Goal: Find specific page/section: Find specific page/section

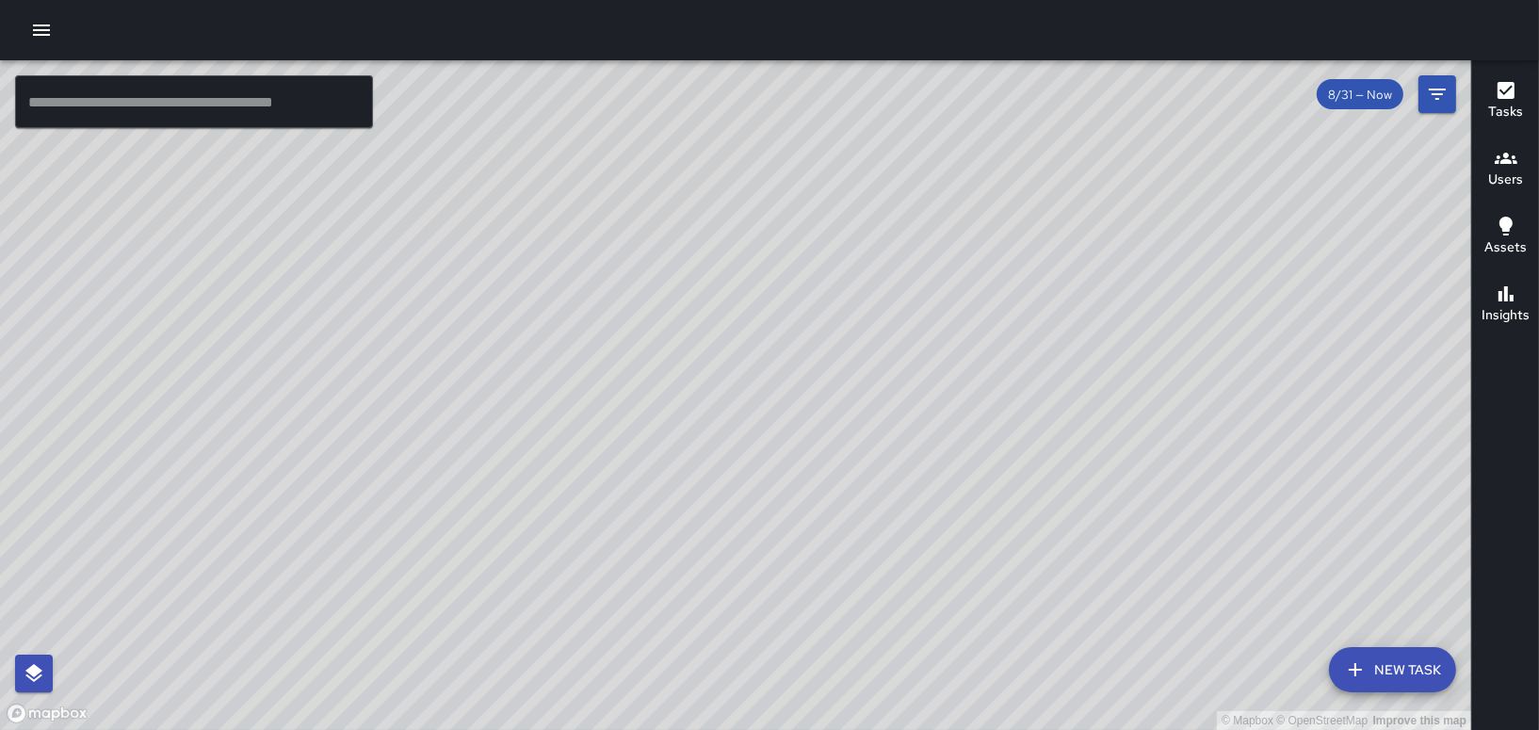
drag, startPoint x: 1172, startPoint y: 515, endPoint x: 826, endPoint y: 683, distance: 384.1
click at [826, 683] on div "© Mapbox © OpenStreetMap Improve this map" at bounding box center [735, 395] width 1471 height 670
drag, startPoint x: 748, startPoint y: 150, endPoint x: 846, endPoint y: 599, distance: 459.8
click at [849, 601] on div "© Mapbox © OpenStreetMap Improve this map" at bounding box center [735, 395] width 1471 height 670
drag, startPoint x: 825, startPoint y: 413, endPoint x: 828, endPoint y: 439, distance: 25.6
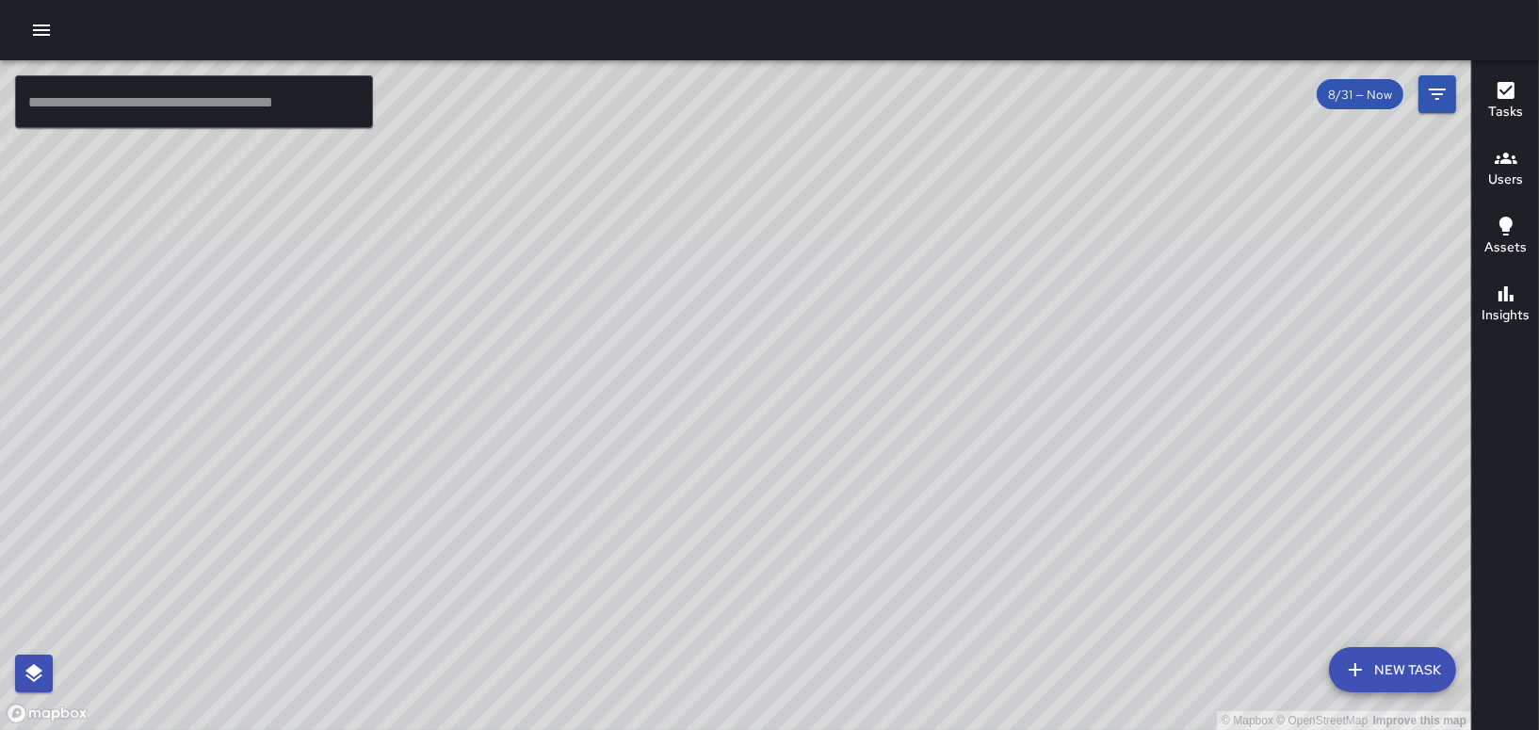
click at [828, 439] on div "© Mapbox © OpenStreetMap Improve this map" at bounding box center [735, 395] width 1471 height 670
drag, startPoint x: 682, startPoint y: 594, endPoint x: 703, endPoint y: 350, distance: 244.8
click at [703, 350] on div "© Mapbox © OpenStreetMap Improve this map" at bounding box center [735, 395] width 1471 height 670
click at [729, 373] on div "© Mapbox © OpenStreetMap Improve this map" at bounding box center [735, 395] width 1471 height 670
click at [42, 36] on icon "button" at bounding box center [41, 30] width 23 height 23
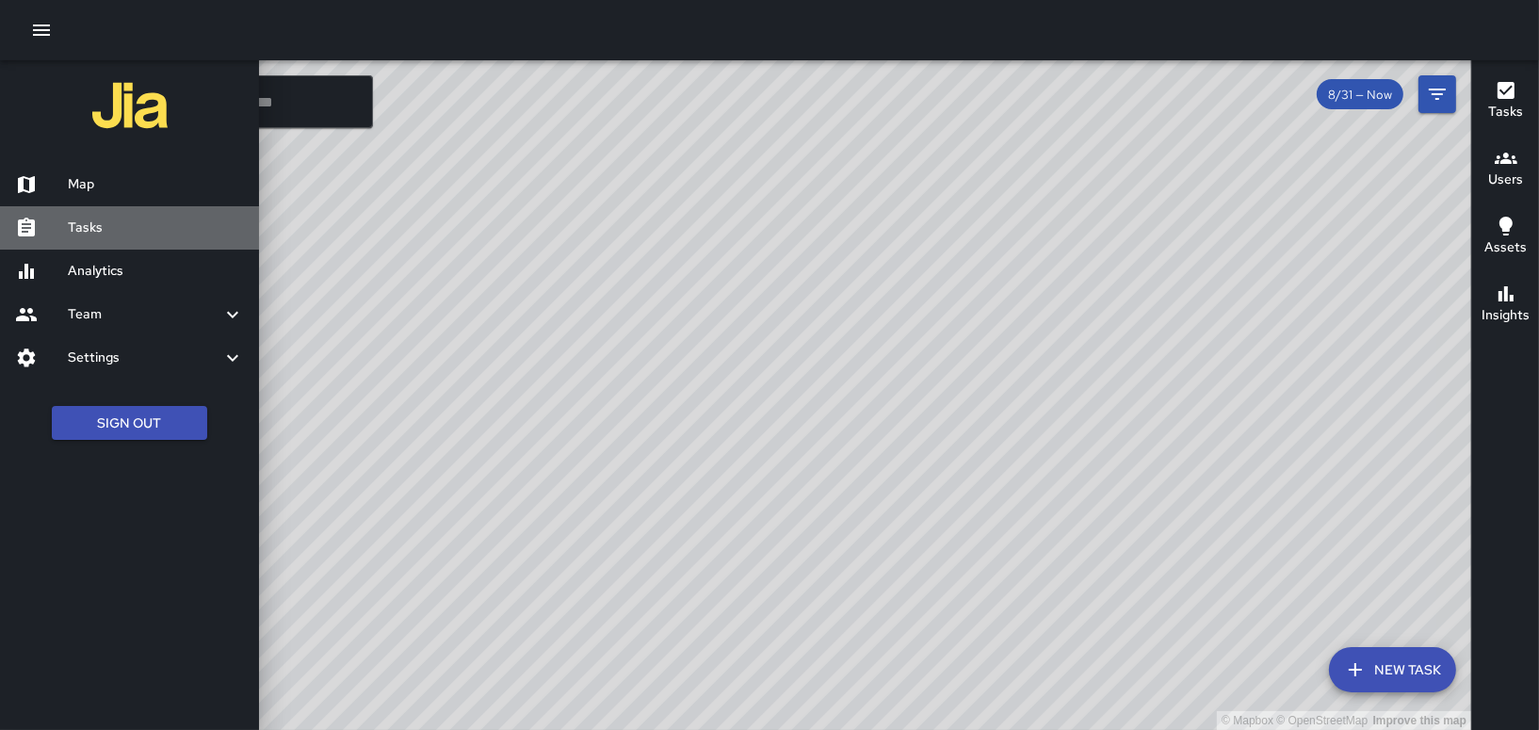
click at [117, 220] on h6 "Tasks" at bounding box center [156, 228] width 176 height 21
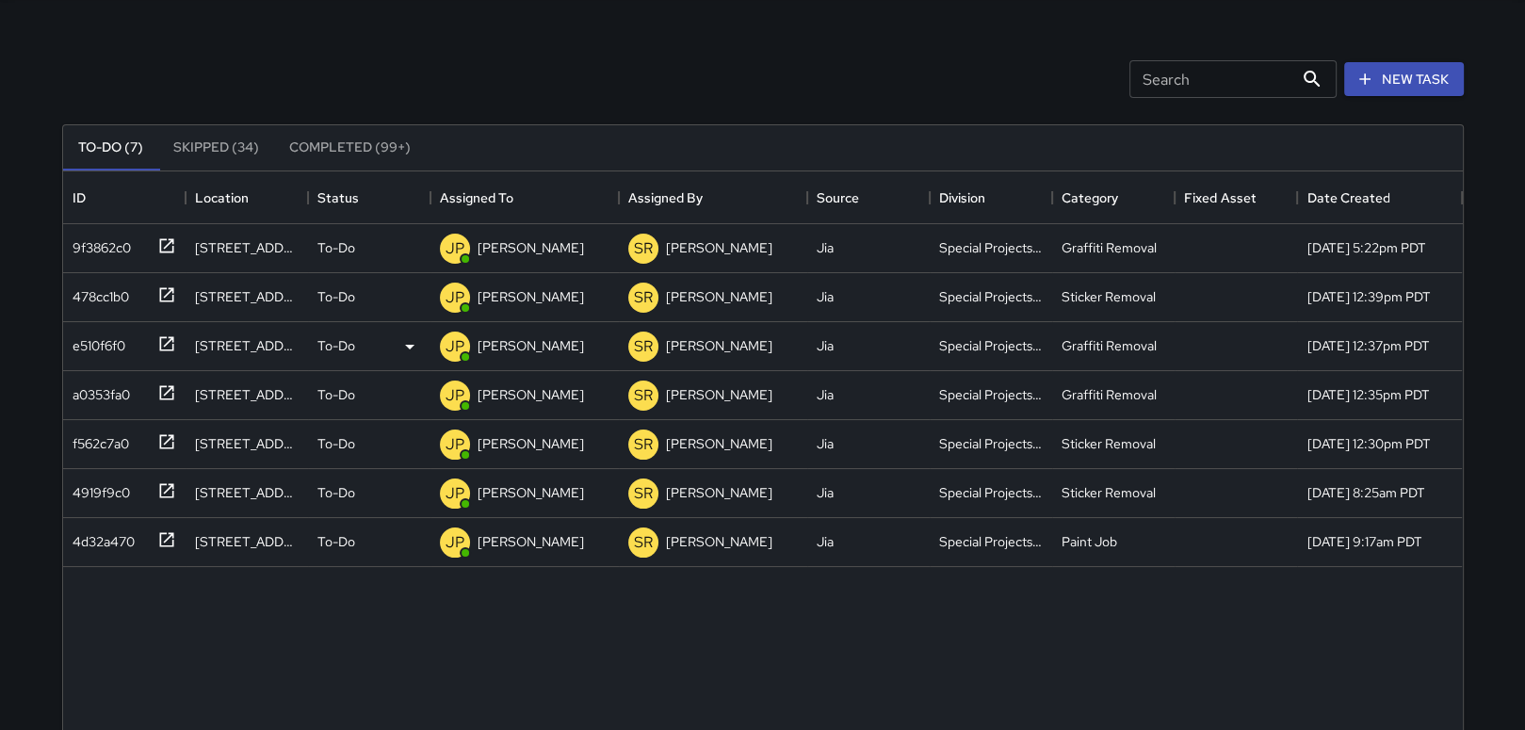
scroll to position [94, 0]
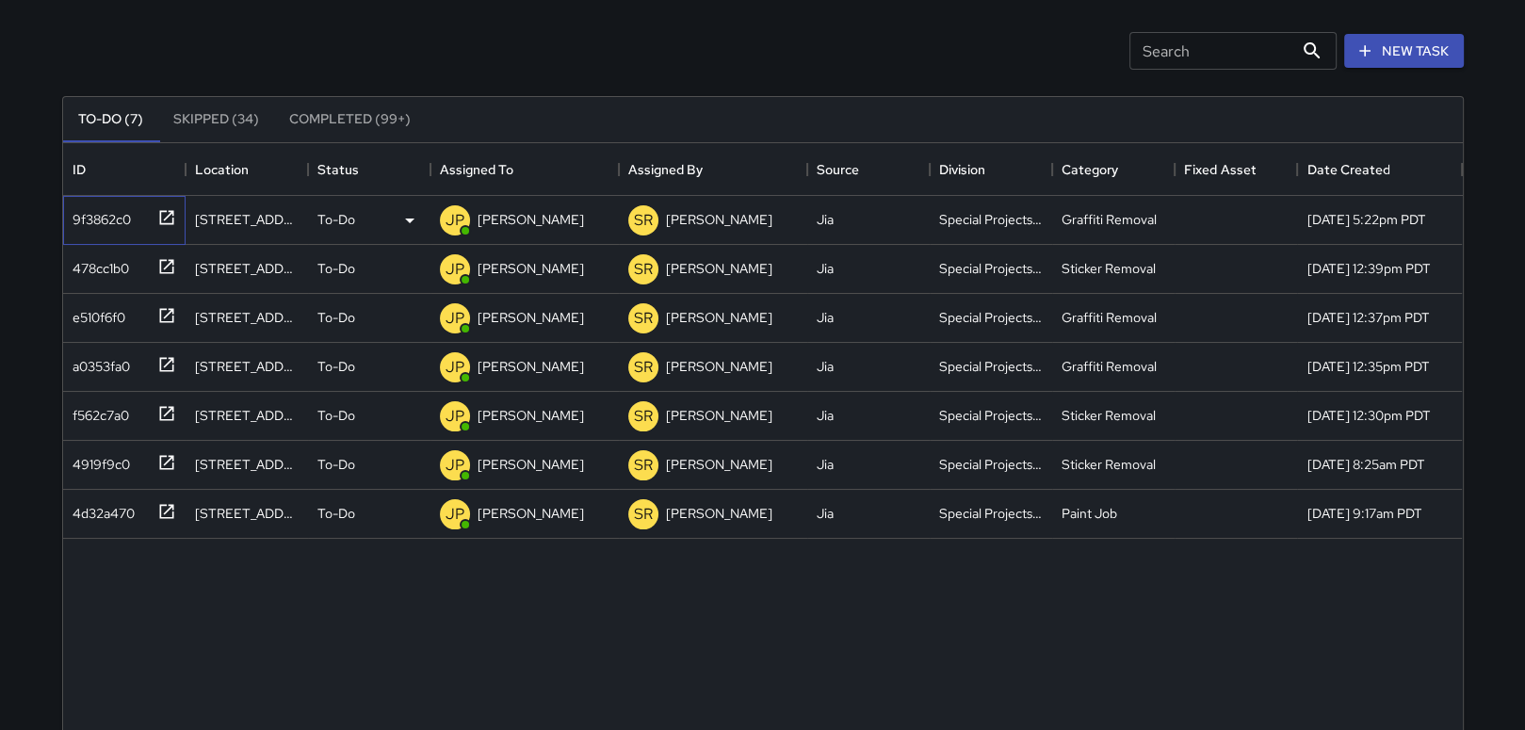
click at [114, 223] on div "9f3862c0" at bounding box center [98, 215] width 66 height 26
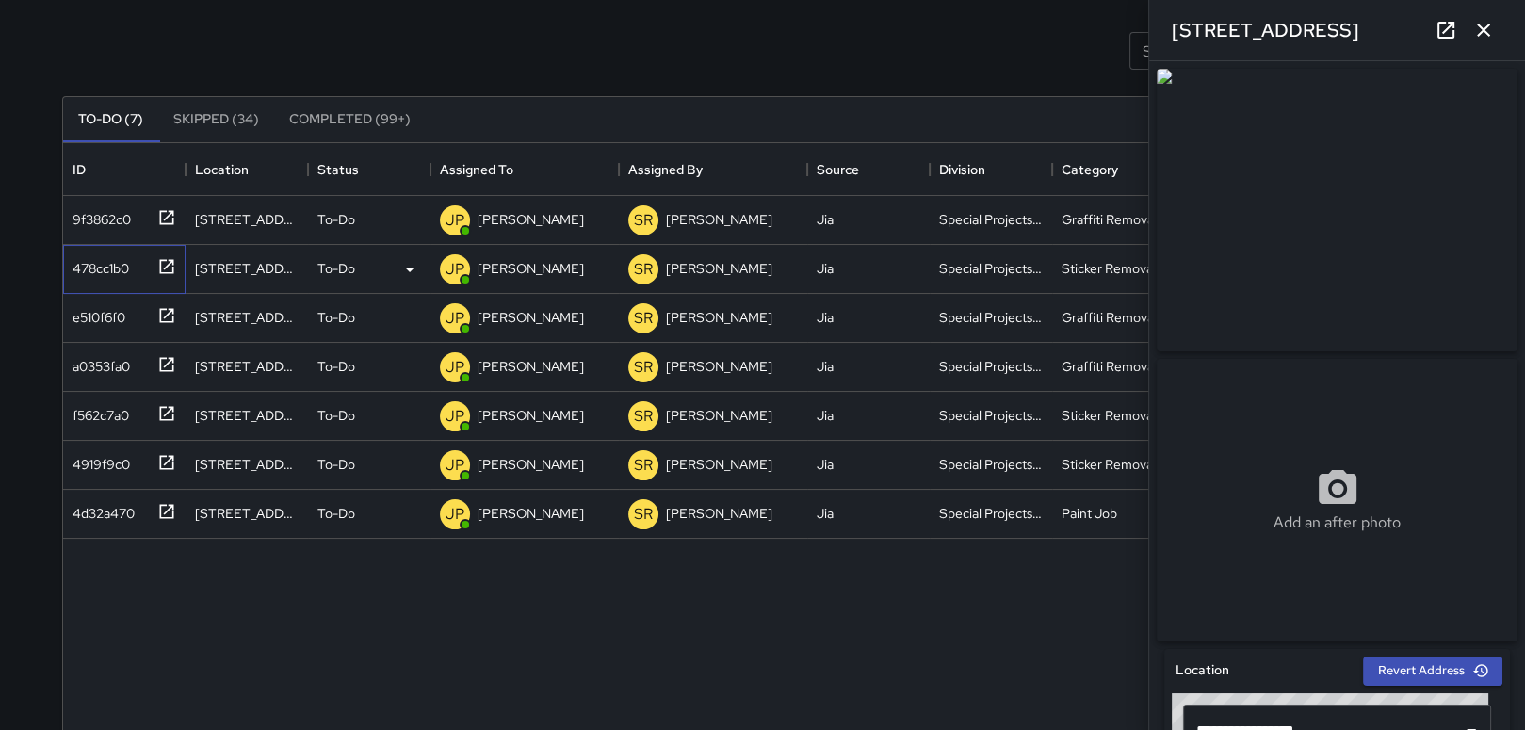
click at [93, 273] on div "478cc1b0" at bounding box center [97, 264] width 64 height 26
click at [91, 273] on div "478cc1b0" at bounding box center [97, 264] width 64 height 26
click at [85, 332] on div "e510f6f0" at bounding box center [124, 318] width 122 height 49
click at [79, 358] on div "a0353fa0" at bounding box center [97, 362] width 65 height 26
click at [87, 417] on div "f562c7a0" at bounding box center [97, 411] width 64 height 26
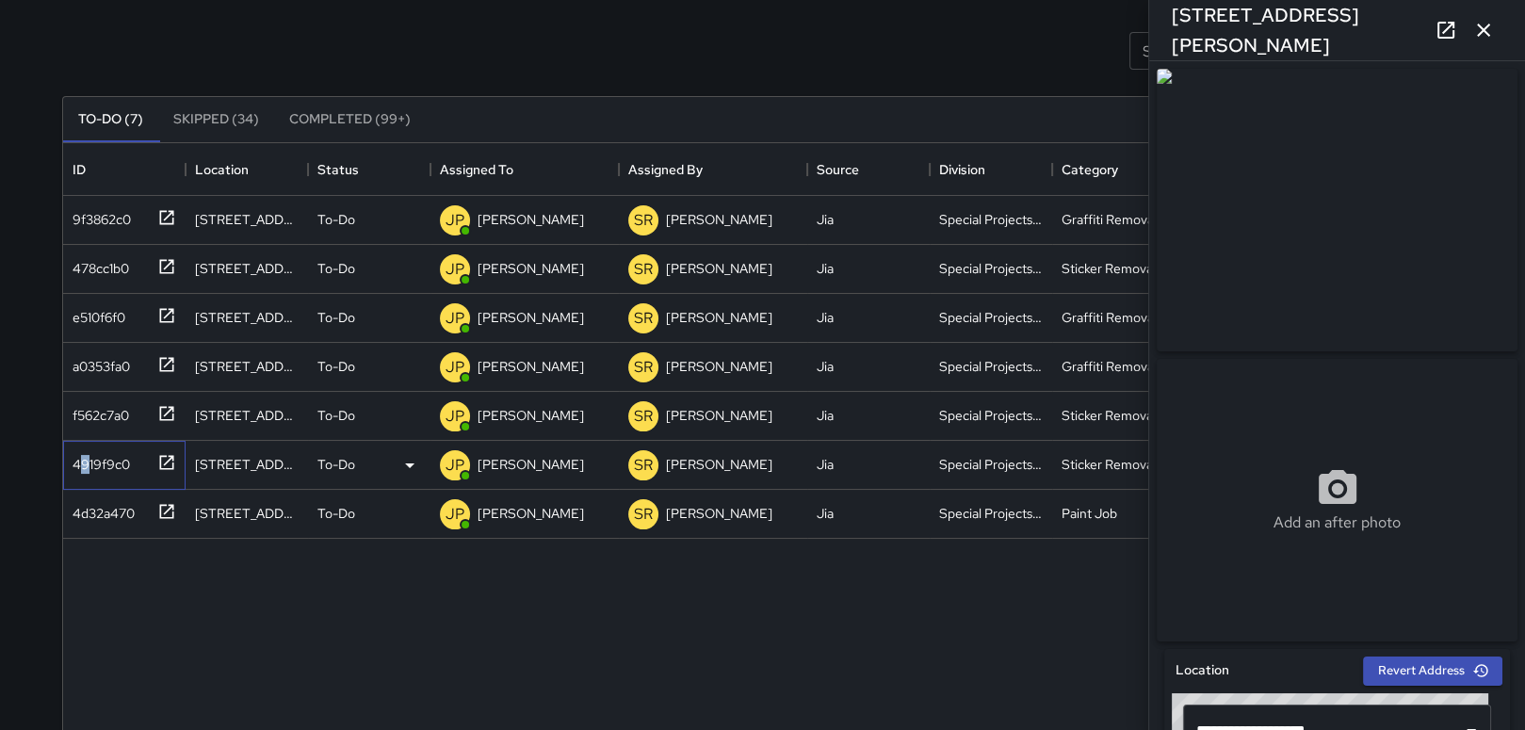
click at [85, 450] on div "4919f9c0" at bounding box center [97, 460] width 65 height 26
click at [379, 464] on div "To-Do" at bounding box center [369, 465] width 104 height 23
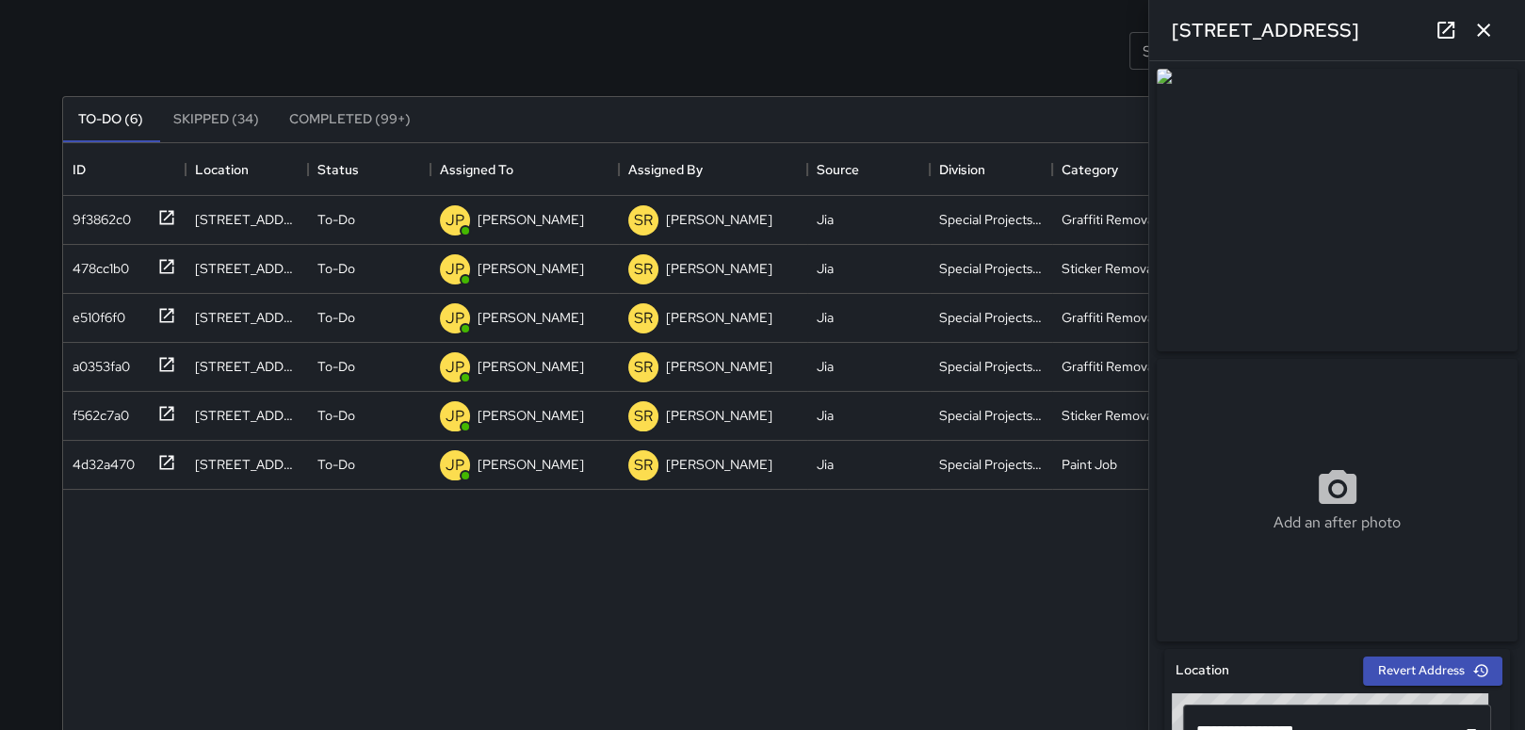
drag, startPoint x: 589, startPoint y: 57, endPoint x: 558, endPoint y: 63, distance: 31.6
click at [586, 59] on div "Search Search New Task" at bounding box center [762, 51] width 1409 height 98
drag, startPoint x: 156, startPoint y: 202, endPoint x: 96, endPoint y: 218, distance: 62.1
click at [152, 204] on div at bounding box center [163, 216] width 26 height 31
click at [98, 218] on div "9f3862c0" at bounding box center [98, 215] width 66 height 26
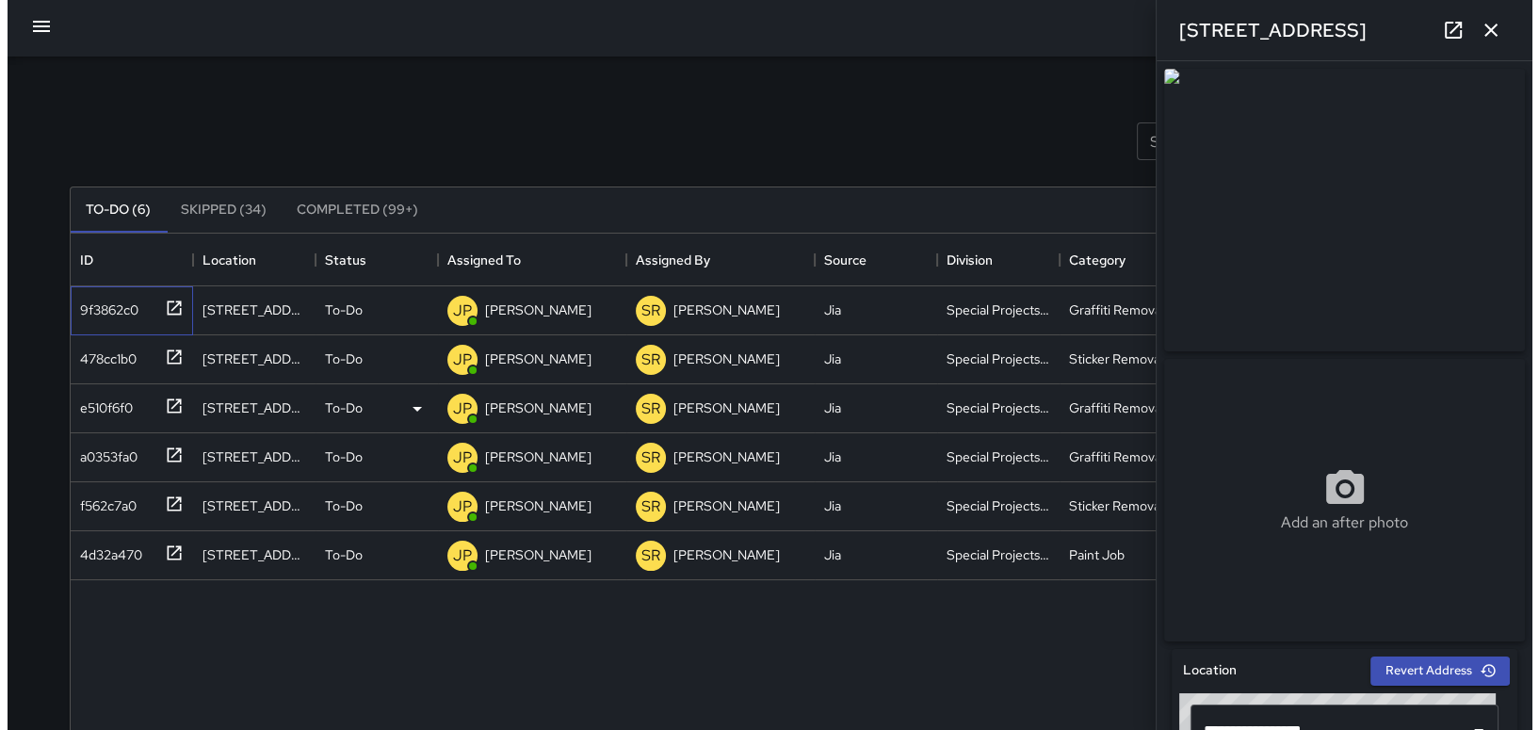
scroll to position [0, 0]
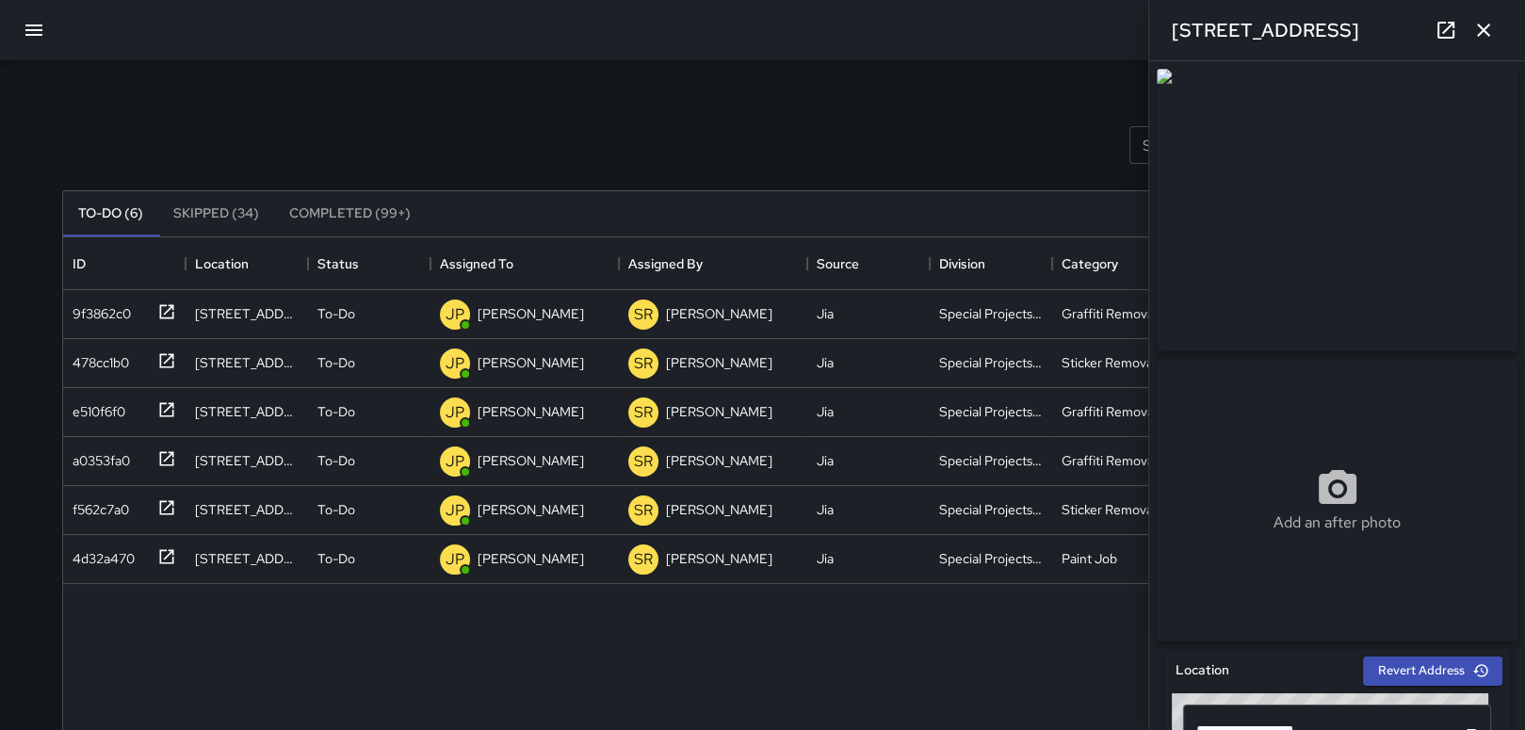
click at [962, 141] on div "Search Search New Task" at bounding box center [762, 145] width 1409 height 98
click at [100, 559] on div "4d32a470" at bounding box center [100, 555] width 70 height 26
click at [99, 504] on div "f562c7a0" at bounding box center [97, 506] width 64 height 26
click at [38, 24] on icon "button" at bounding box center [33, 29] width 17 height 11
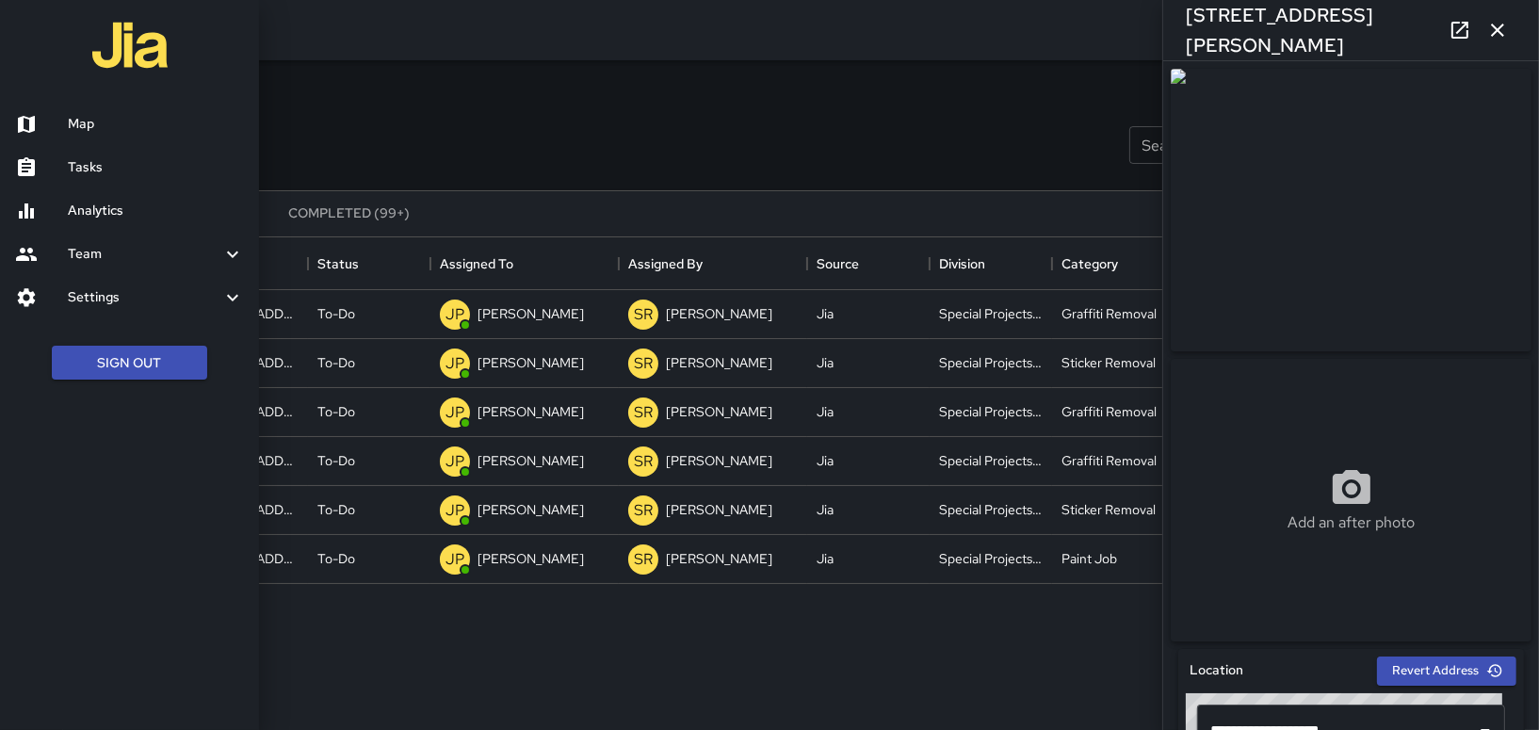
click at [139, 120] on h6 "Map" at bounding box center [156, 124] width 176 height 21
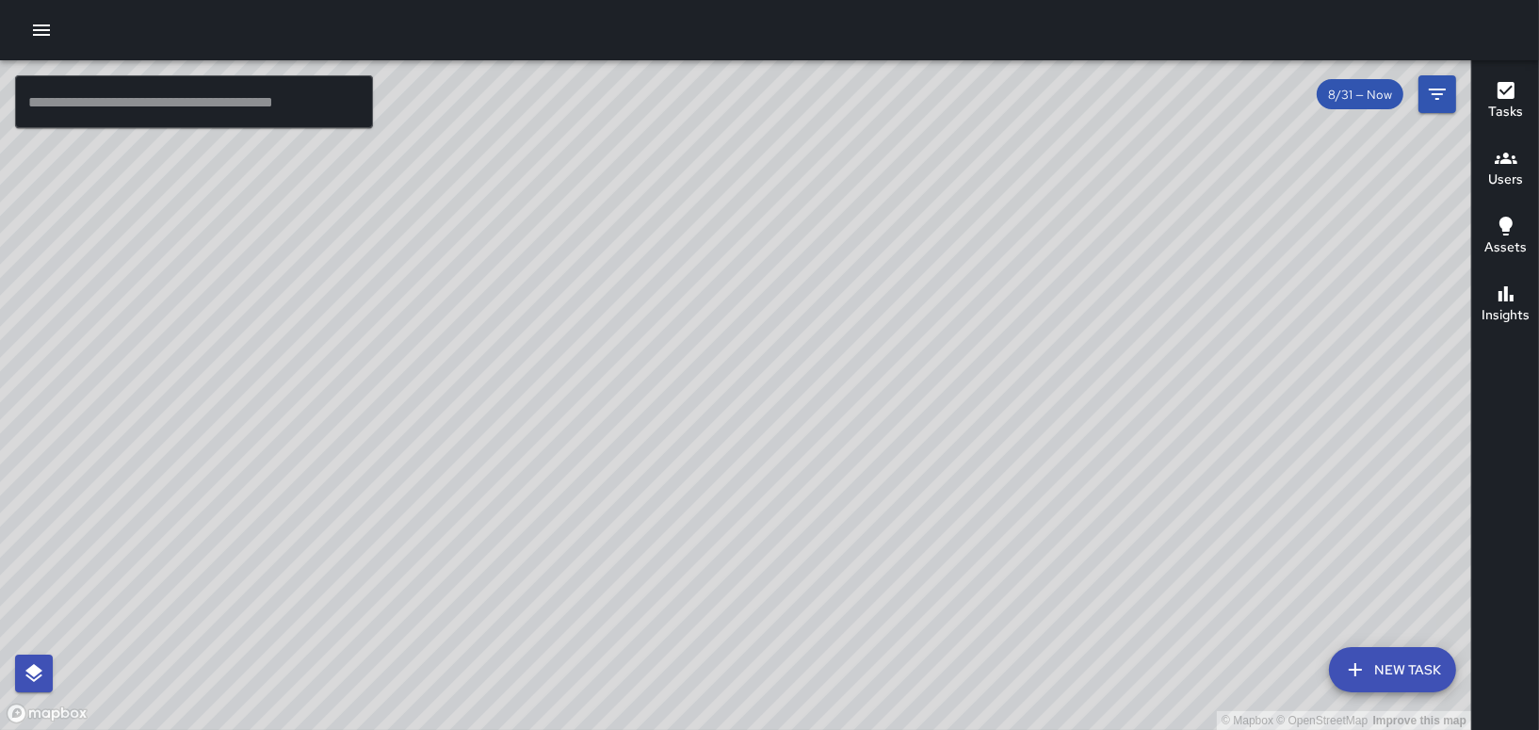
drag, startPoint x: 944, startPoint y: 599, endPoint x: 842, endPoint y: 485, distance: 152.7
click at [842, 485] on div "© Mapbox © OpenStreetMap Improve this map" at bounding box center [735, 395] width 1471 height 670
drag, startPoint x: 969, startPoint y: 484, endPoint x: 883, endPoint y: 237, distance: 261.2
click at [883, 237] on div "© Mapbox © OpenStreetMap Improve this map" at bounding box center [735, 395] width 1471 height 670
drag, startPoint x: 607, startPoint y: 770, endPoint x: 684, endPoint y: 770, distance: 77.2
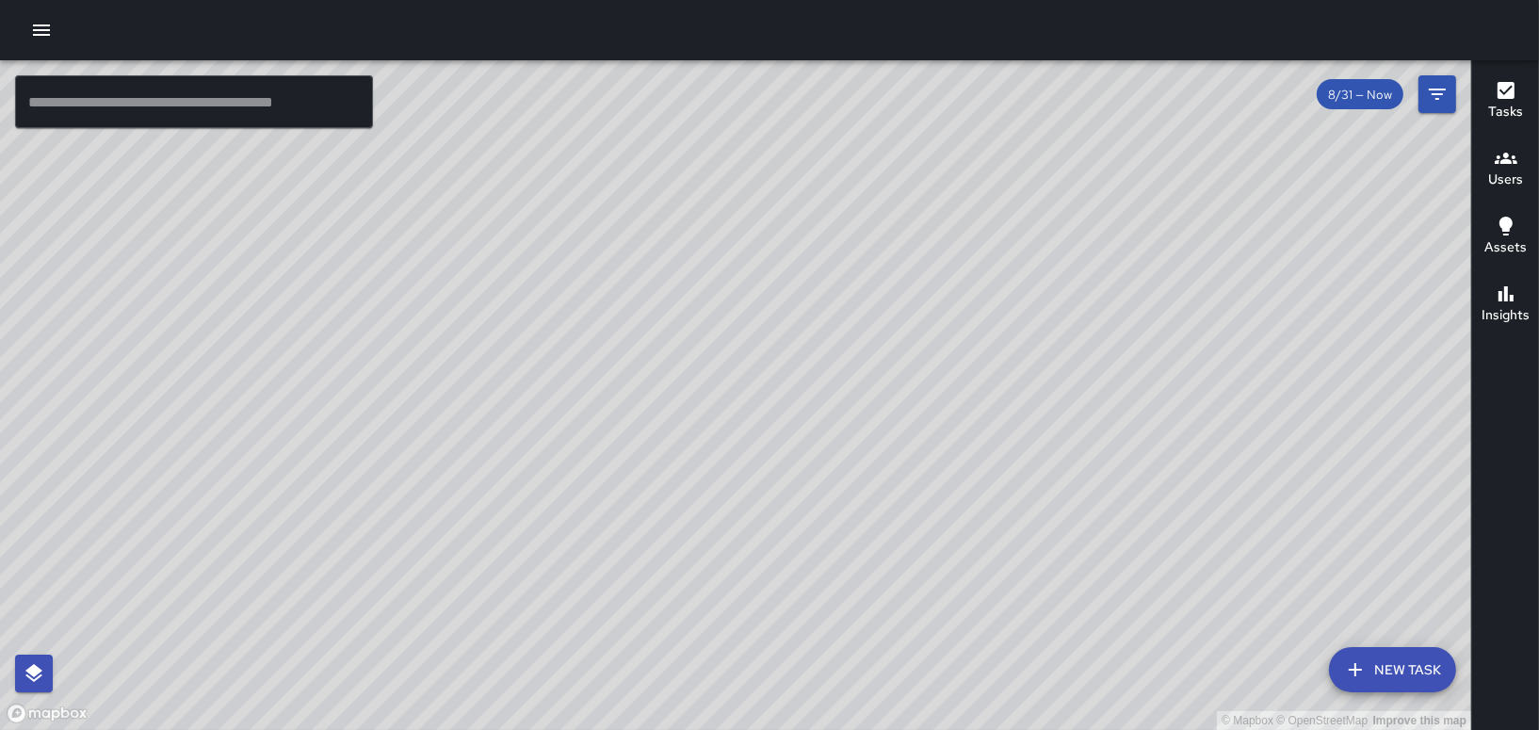
click at [684, 729] on html "© Mapbox © OpenStreetMap Improve this map ​ New Task 8/31 — Now Map Layers Task…" at bounding box center [769, 365] width 1539 height 730
drag, startPoint x: 678, startPoint y: 607, endPoint x: 739, endPoint y: 770, distance: 174.0
click at [739, 729] on html "© Mapbox © OpenStreetMap Improve this map ​ New Task 8/31 — Now Map Layers Task…" at bounding box center [769, 365] width 1539 height 730
drag, startPoint x: 849, startPoint y: 577, endPoint x: 788, endPoint y: 510, distance: 90.7
click at [648, 650] on div "© Mapbox © OpenStreetMap Improve this map" at bounding box center [735, 395] width 1471 height 670
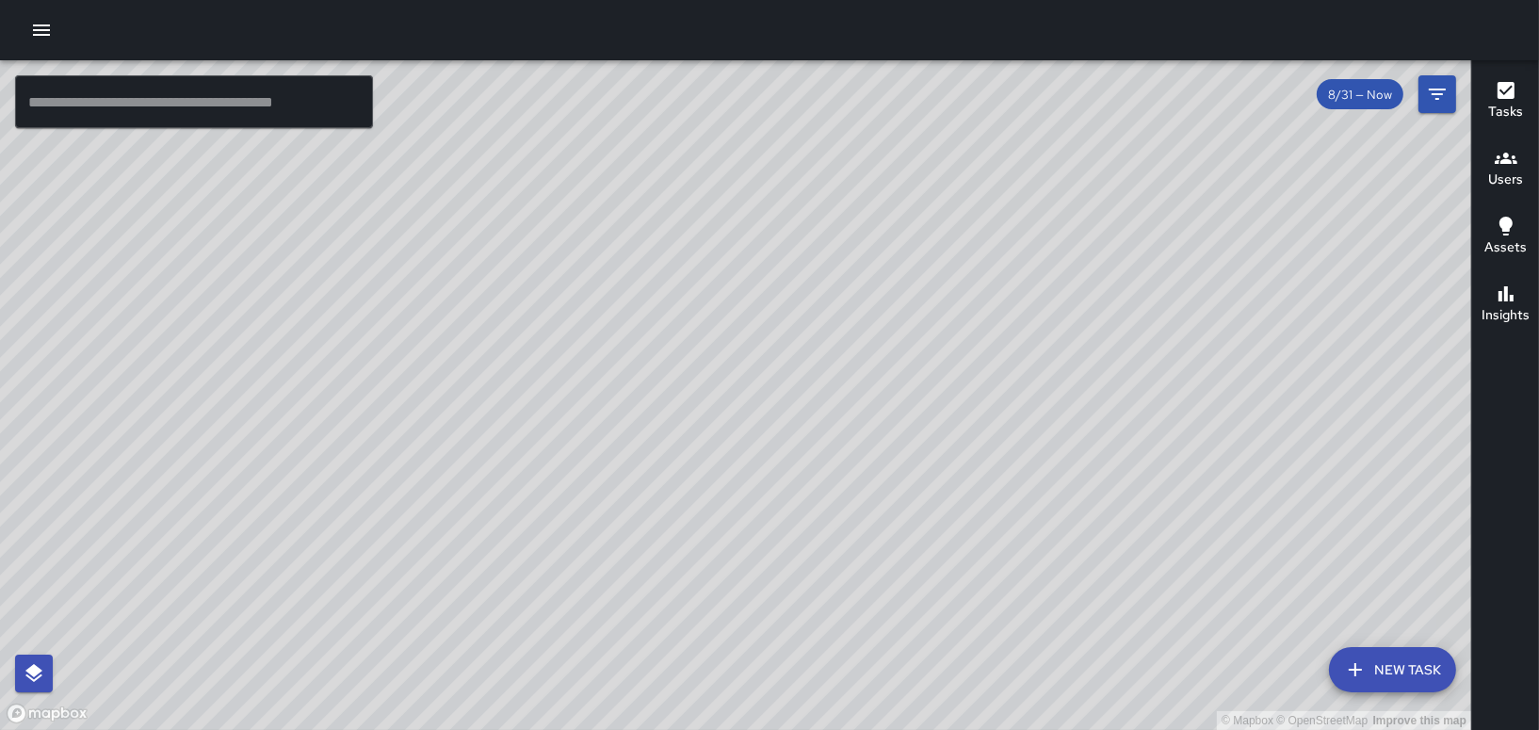
drag, startPoint x: 805, startPoint y: 454, endPoint x: 688, endPoint y: 700, distance: 272.1
click at [696, 711] on div "© Mapbox © OpenStreetMap Improve this map" at bounding box center [735, 395] width 1471 height 670
drag, startPoint x: 836, startPoint y: 452, endPoint x: 838, endPoint y: 236, distance: 215.7
click at [839, 237] on div "© Mapbox © OpenStreetMap Improve this map" at bounding box center [735, 395] width 1471 height 670
drag, startPoint x: 1051, startPoint y: 382, endPoint x: 583, endPoint y: 19, distance: 592.7
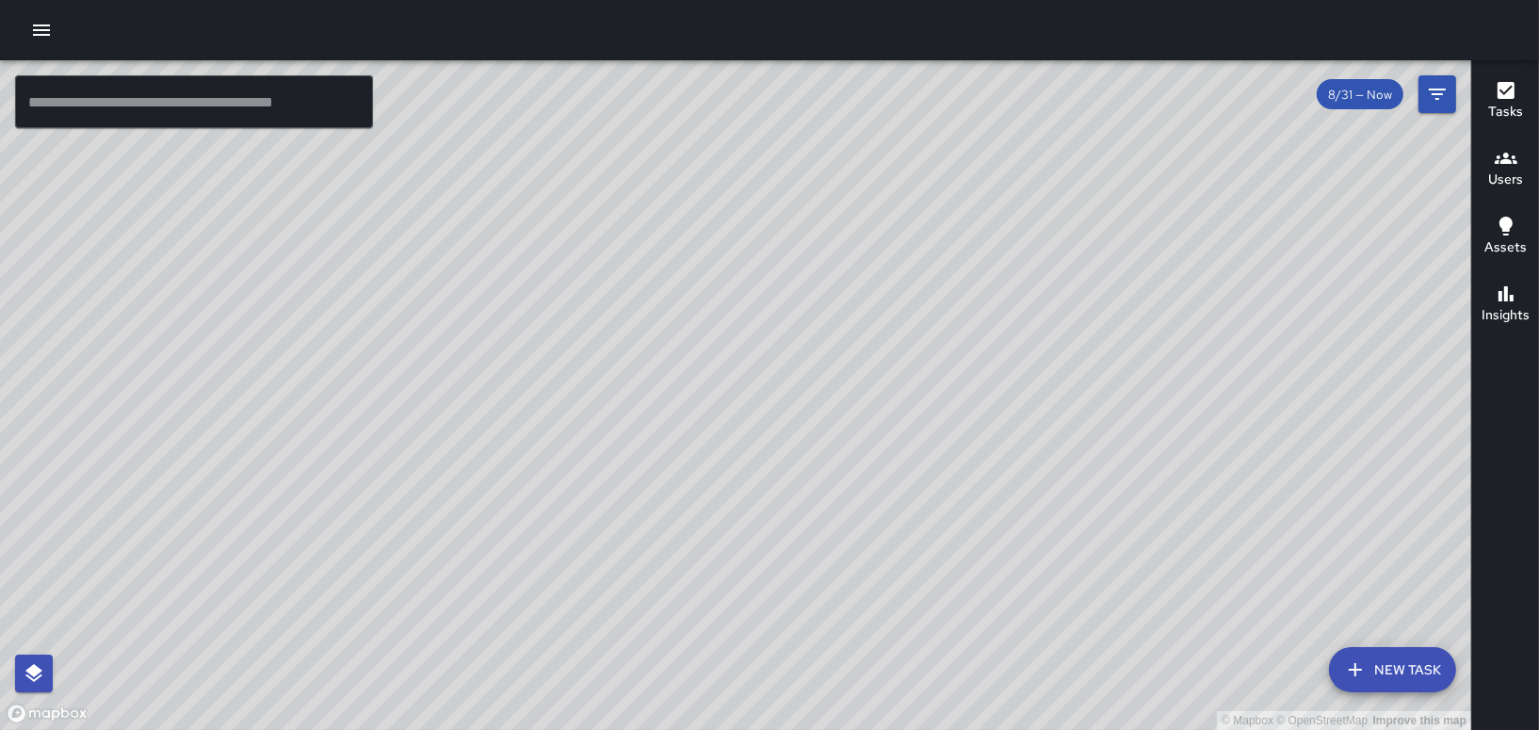
click at [583, 19] on div "© Mapbox © OpenStreetMap Improve this map ​ New Task 8/31 — Now Map Layers Task…" at bounding box center [769, 365] width 1539 height 730
drag, startPoint x: 863, startPoint y: 442, endPoint x: 750, endPoint y: 348, distance: 147.1
click at [750, 348] on div "© Mapbox © OpenStreetMap Improve this map" at bounding box center [735, 395] width 1471 height 670
click at [1348, 673] on icon "button" at bounding box center [1355, 669] width 23 height 23
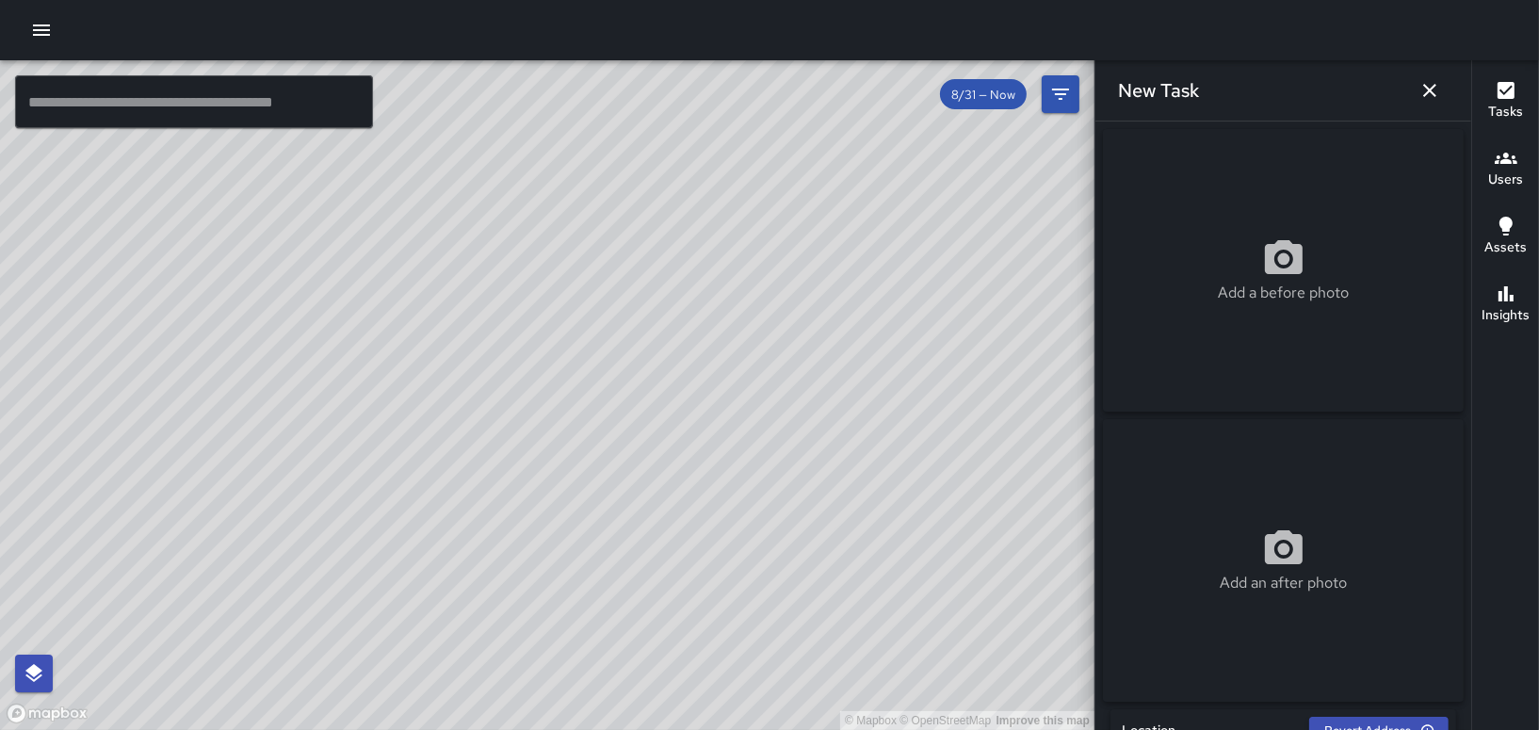
click at [1285, 268] on icon at bounding box center [1283, 258] width 45 height 45
click at [1433, 89] on icon "button" at bounding box center [1429, 90] width 23 height 23
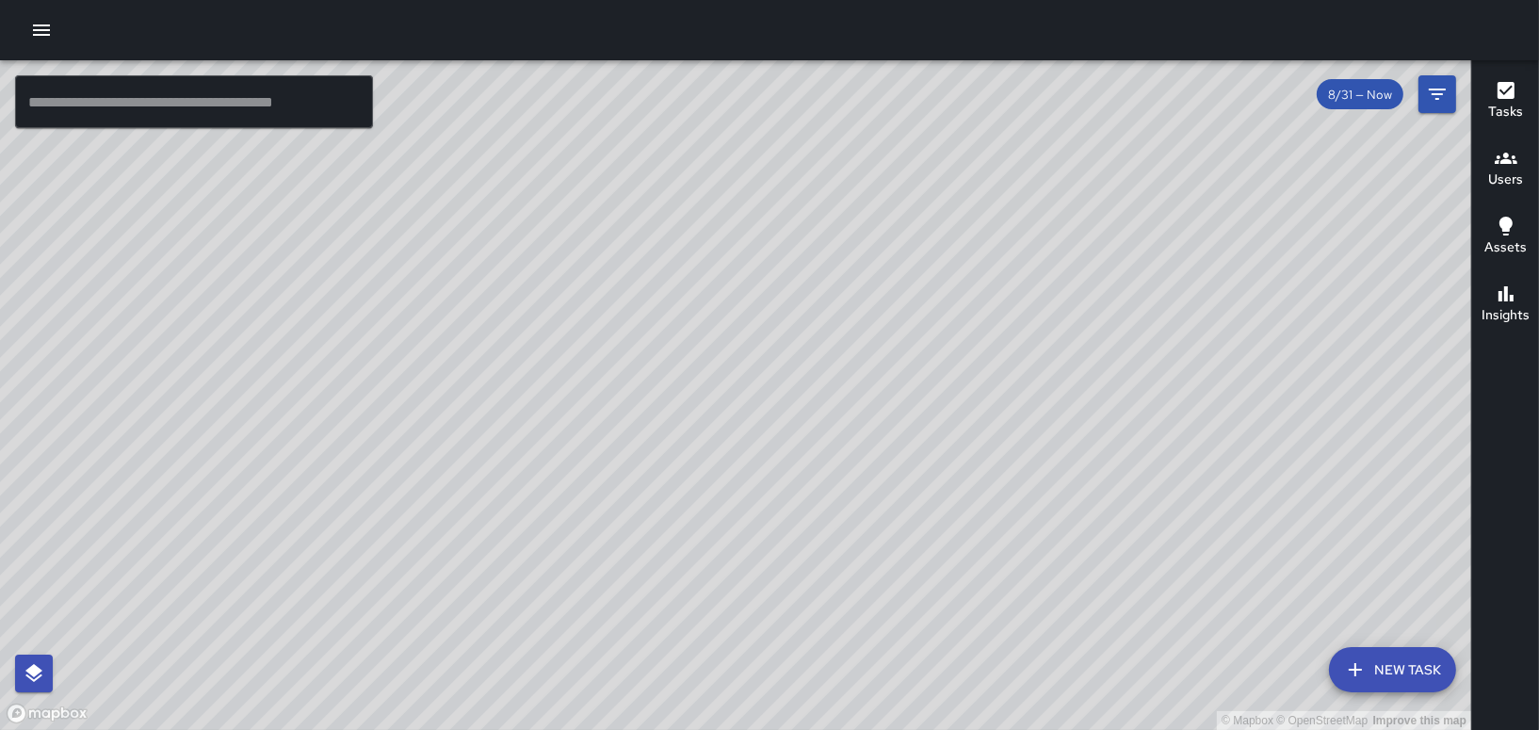
drag, startPoint x: 542, startPoint y: 224, endPoint x: 943, endPoint y: 770, distance: 677.2
click at [943, 729] on html "© Mapbox © OpenStreetMap Improve this map ​ New Task 8/31 — Now Map Layers Task…" at bounding box center [769, 365] width 1539 height 730
drag, startPoint x: 582, startPoint y: 451, endPoint x: 1229, endPoint y: 650, distance: 676.8
click at [1227, 650] on div "© Mapbox © OpenStreetMap Improve this map" at bounding box center [735, 395] width 1471 height 670
drag, startPoint x: 853, startPoint y: 477, endPoint x: 1094, endPoint y: 602, distance: 271.3
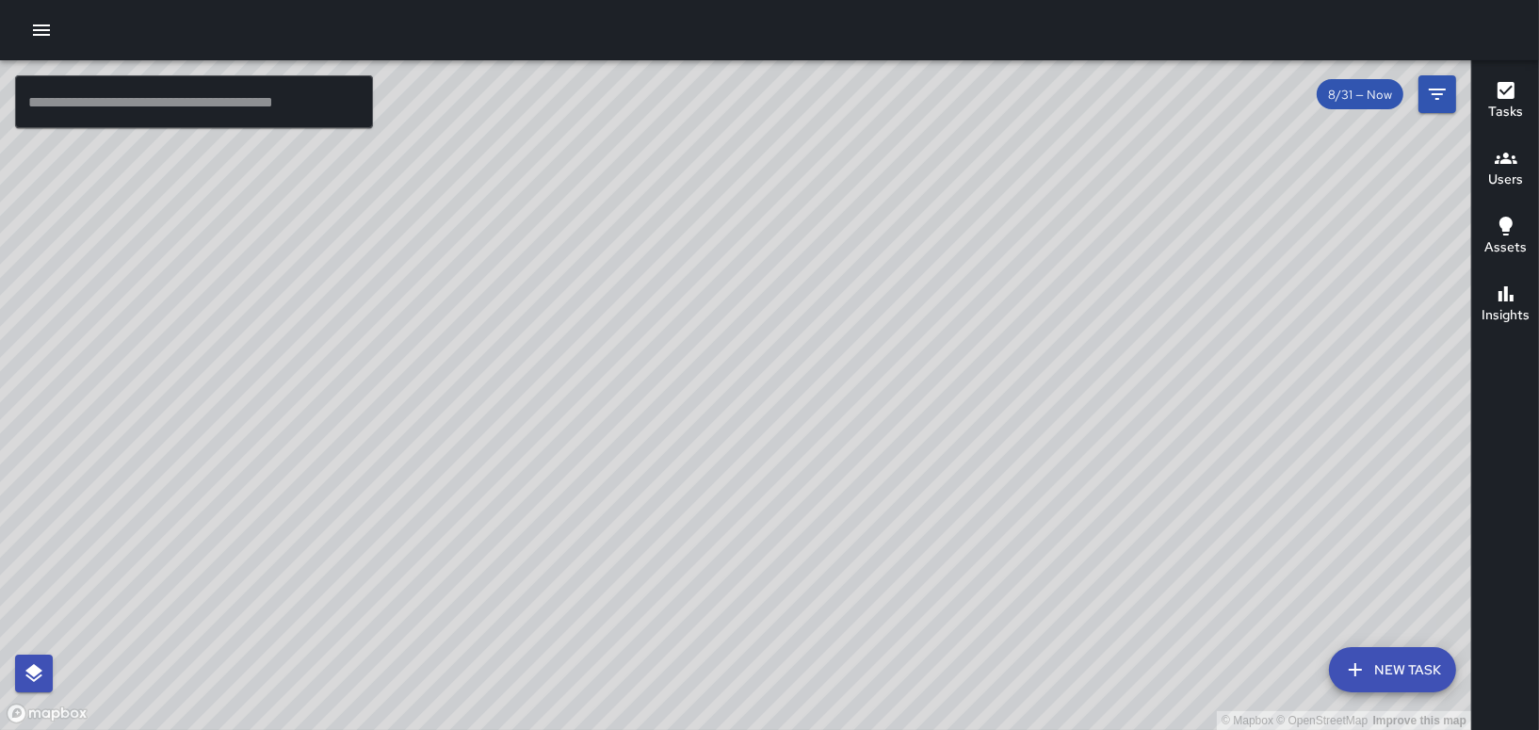
click at [1092, 602] on div "© Mapbox © OpenStreetMap Improve this map" at bounding box center [735, 395] width 1471 height 670
drag, startPoint x: 838, startPoint y: 356, endPoint x: 1025, endPoint y: 622, distance: 324.5
click at [1025, 622] on div "© Mapbox © OpenStreetMap Improve this map" at bounding box center [735, 395] width 1471 height 670
drag, startPoint x: 820, startPoint y: 372, endPoint x: 877, endPoint y: 608, distance: 243.0
click at [877, 608] on div "© Mapbox © OpenStreetMap Improve this map" at bounding box center [735, 395] width 1471 height 670
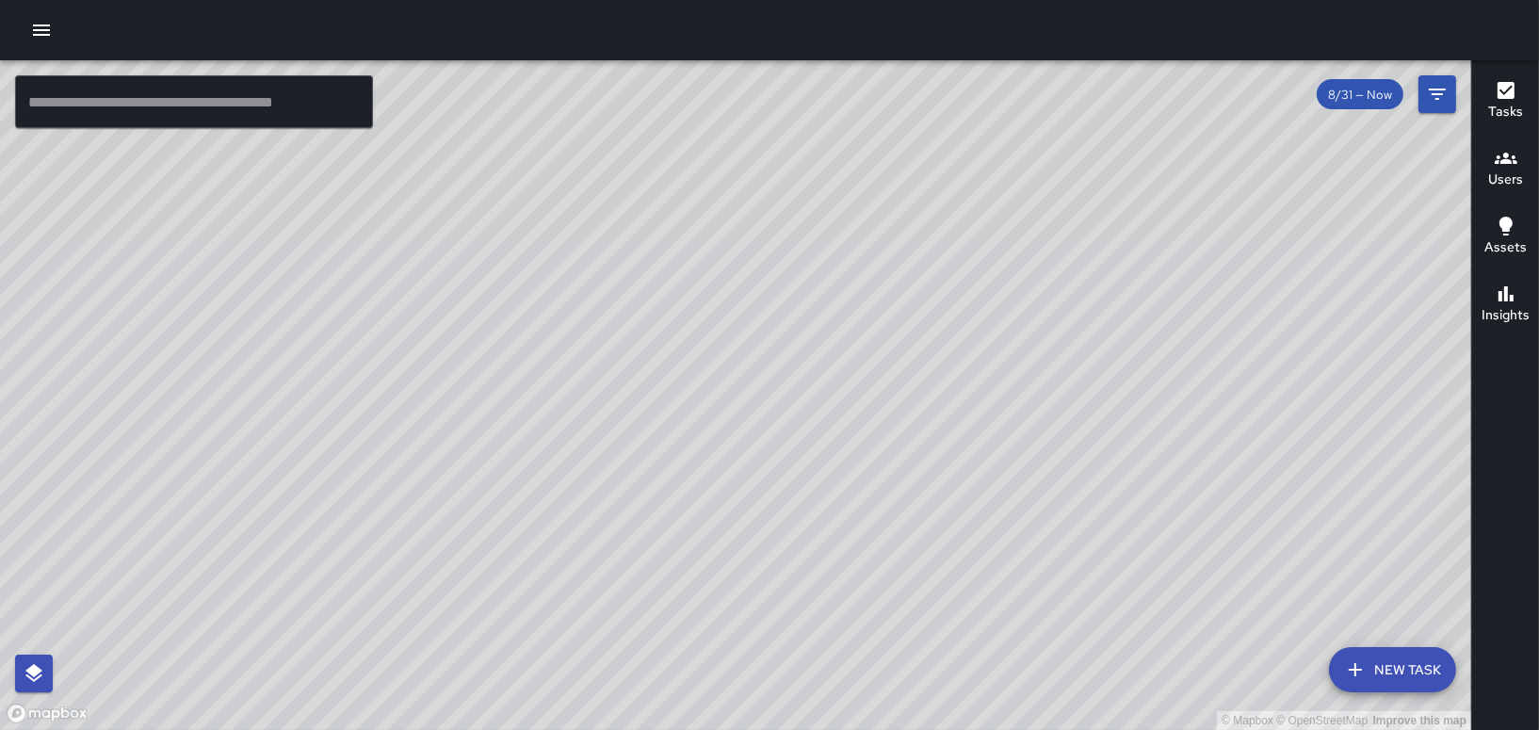
drag, startPoint x: 920, startPoint y: 307, endPoint x: 716, endPoint y: 770, distance: 506.4
click at [716, 729] on html "© Mapbox © OpenStreetMap Improve this map ​ New Task 8/31 — Now Map Layers Task…" at bounding box center [769, 365] width 1539 height 730
drag, startPoint x: 763, startPoint y: 510, endPoint x: 771, endPoint y: 416, distance: 93.6
click at [771, 416] on div "© Mapbox © OpenStreetMap Improve this map" at bounding box center [735, 395] width 1471 height 670
drag, startPoint x: 688, startPoint y: 431, endPoint x: 608, endPoint y: 616, distance: 201.2
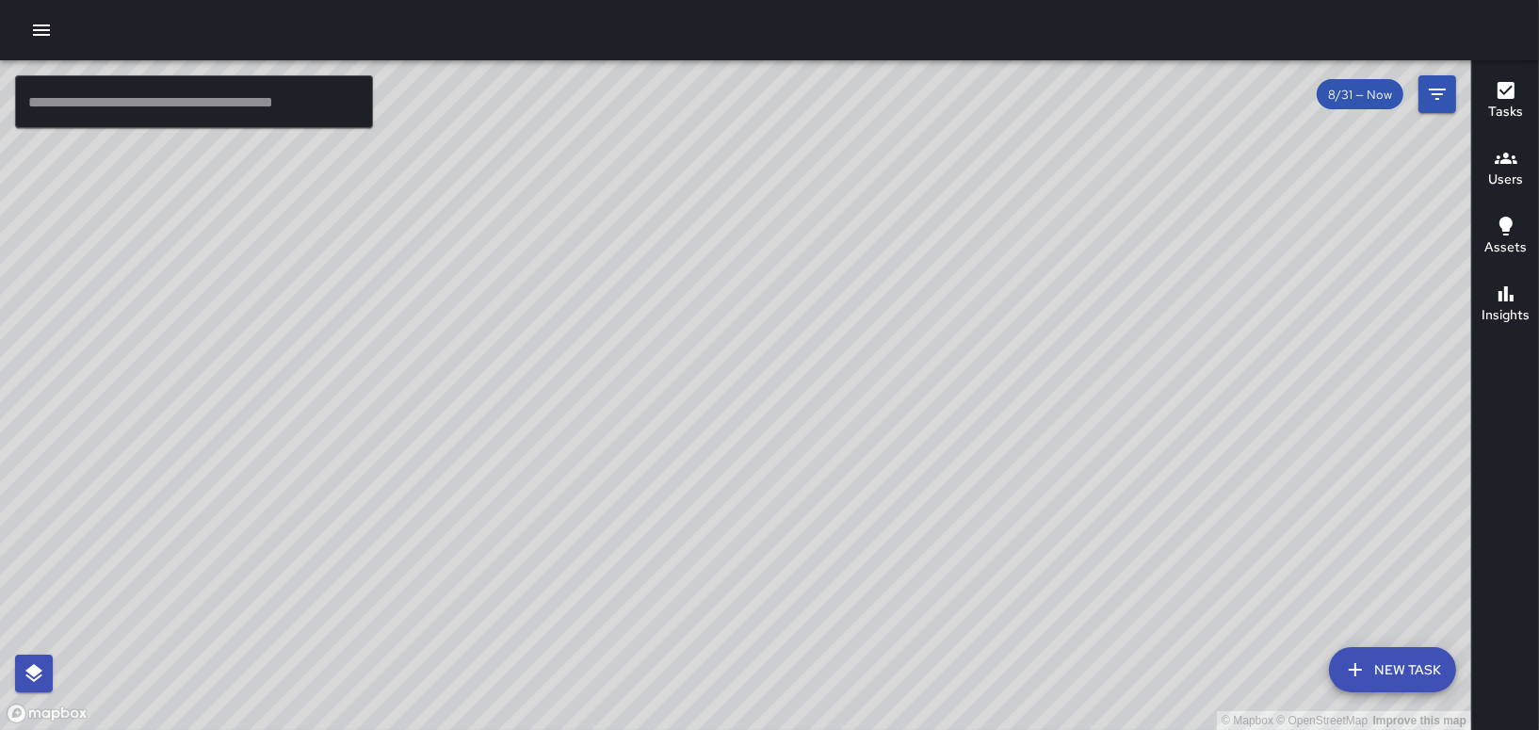
click at [608, 616] on div "© Mapbox © OpenStreetMap Improve this map" at bounding box center [735, 395] width 1471 height 670
